Goal: Transaction & Acquisition: Download file/media

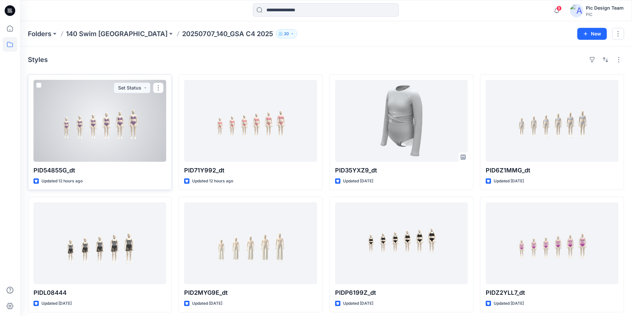
click at [129, 133] on div at bounding box center [100, 121] width 133 height 82
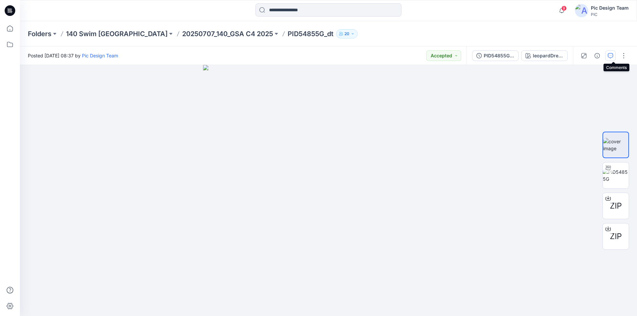
click at [613, 56] on icon "button" at bounding box center [610, 55] width 5 height 5
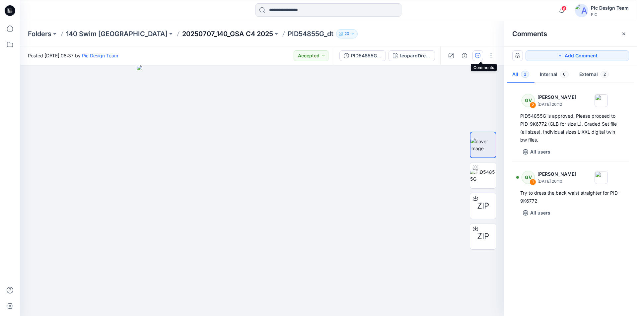
click at [185, 34] on p "20250707_140_GSA C4 2025" at bounding box center [227, 33] width 91 height 9
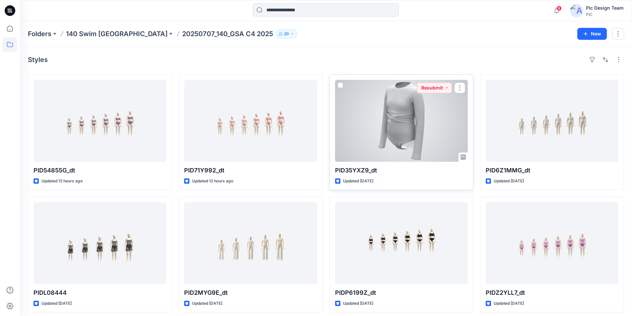
click at [406, 119] on div at bounding box center [401, 121] width 133 height 82
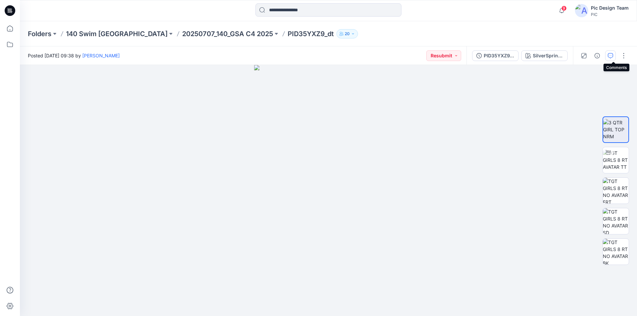
click at [612, 54] on icon "button" at bounding box center [610, 55] width 5 height 5
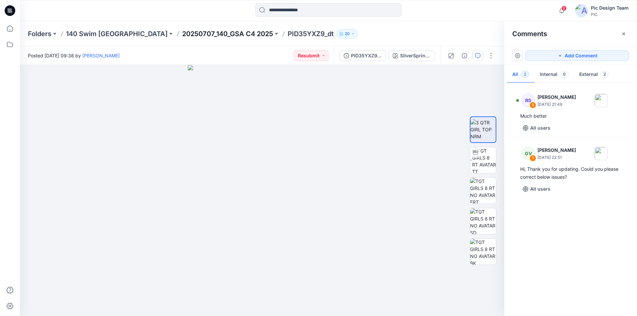
click at [200, 36] on p "20250707_140_GSA C4 2025" at bounding box center [227, 33] width 91 height 9
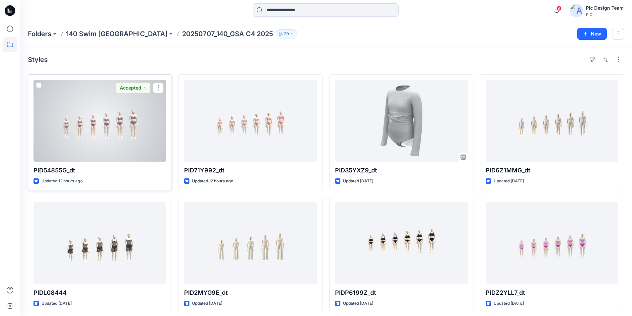
click at [117, 117] on div at bounding box center [100, 121] width 133 height 82
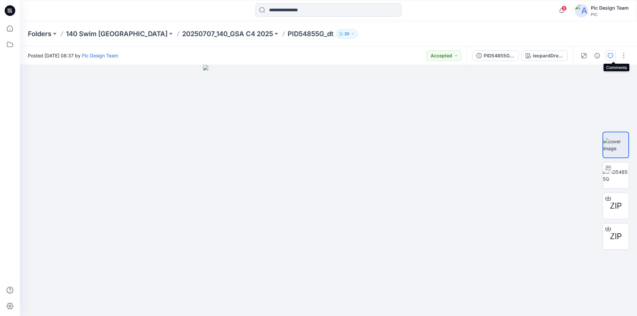
click at [612, 56] on icon "button" at bounding box center [610, 55] width 5 height 5
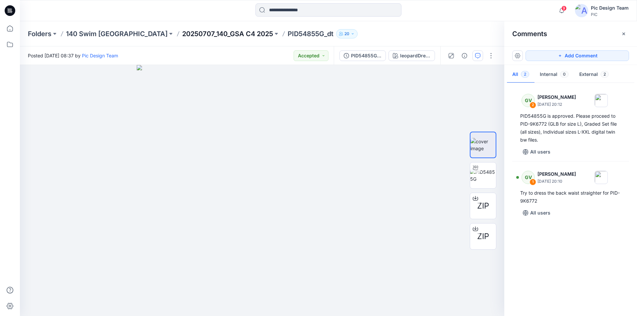
click at [199, 31] on p "20250707_140_GSA C4 2025" at bounding box center [227, 33] width 91 height 9
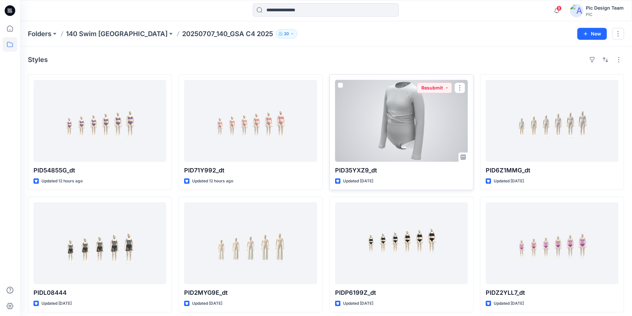
click at [396, 124] on div at bounding box center [401, 121] width 133 height 82
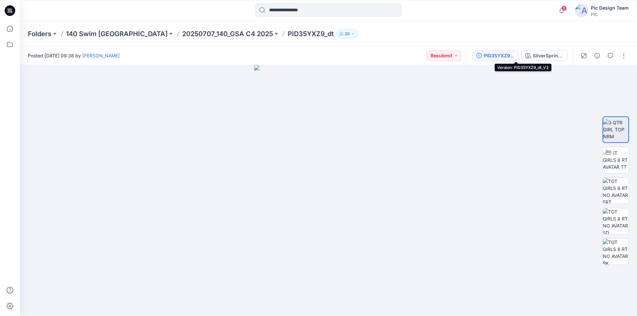
click at [514, 56] on div "PID35YXZ9_dt_V3" at bounding box center [499, 55] width 31 height 7
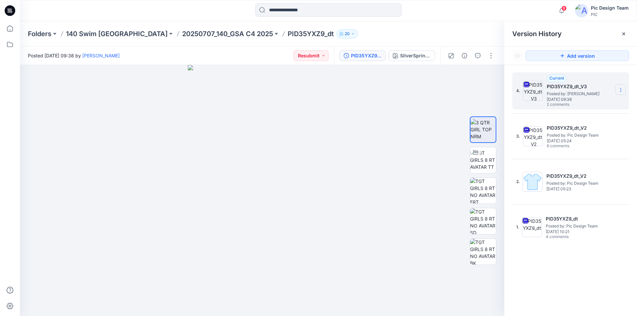
click at [620, 90] on icon at bounding box center [620, 89] width 5 height 5
click at [593, 104] on span "Download Source BW File" at bounding box center [587, 103] width 55 height 8
